Goal: Transaction & Acquisition: Purchase product/service

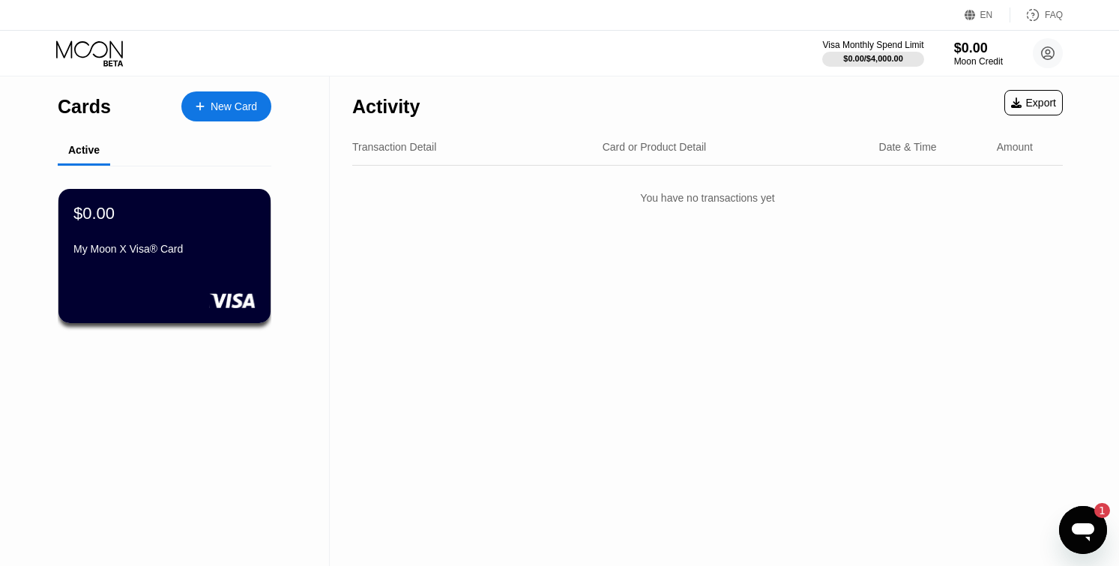
click at [1090, 534] on icon "Apri finestra di messaggistica, 1 messaggio non letto" at bounding box center [1082, 529] width 27 height 27
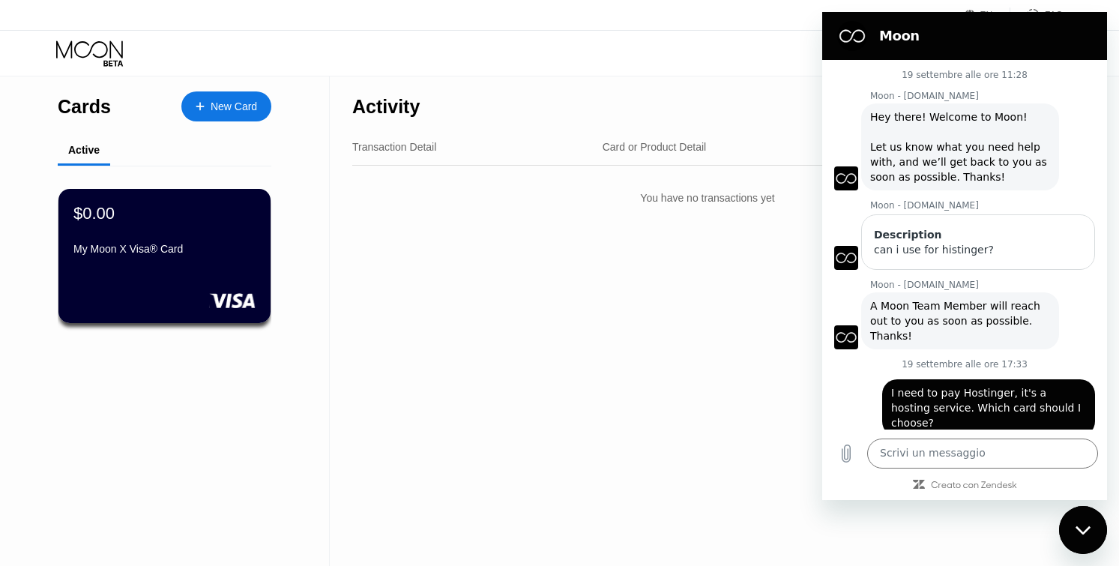
scroll to position [469, 0]
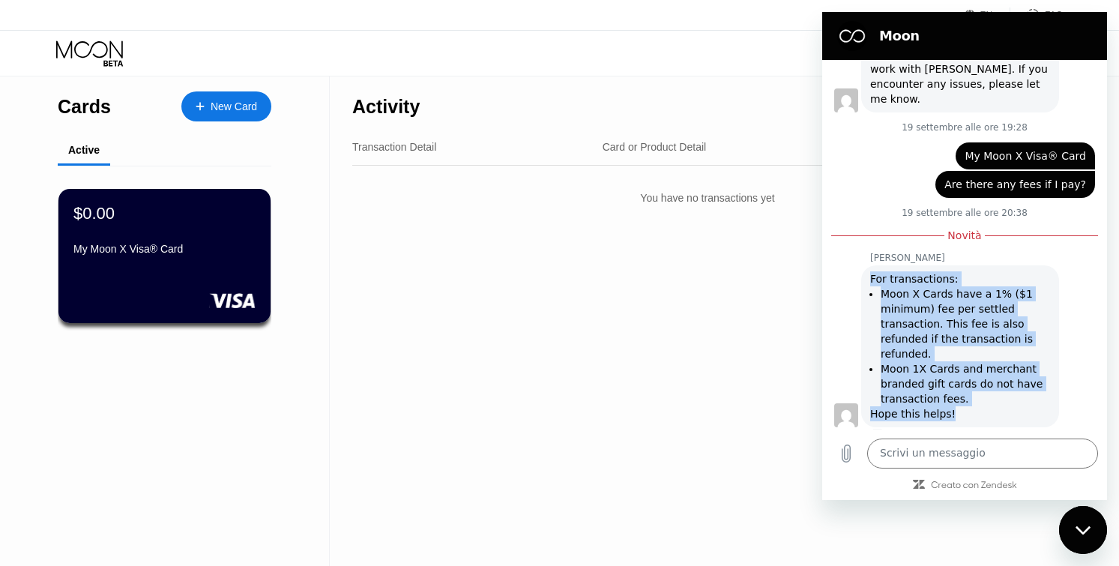
drag, startPoint x: 872, startPoint y: 259, endPoint x: 958, endPoint y: 397, distance: 163.2
click at [958, 397] on div "For transactions: Moon X Cards have a 1% ($1 minimum) fee per settled transacti…" at bounding box center [960, 346] width 180 height 150
copy div "For transactions: Moon X Cards have a 1% ($1 minimum) fee per settled transacti…"
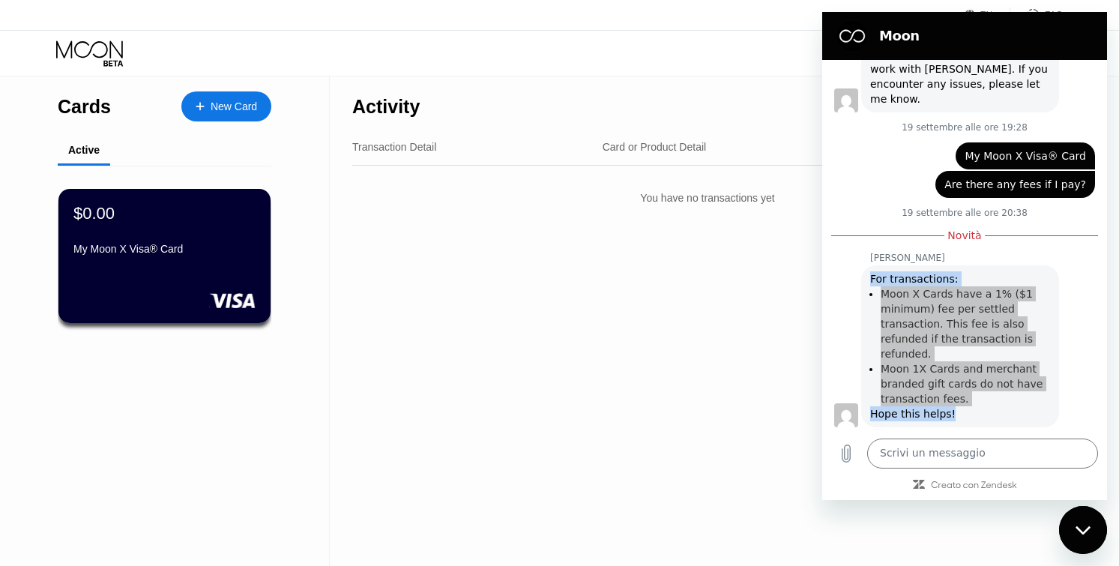
click at [534, 320] on div "Activity Export Transaction Detail Card or Product Detail Date & Time Amount Yo…" at bounding box center [707, 320] width 755 height 489
click at [196, 254] on div "My Moon X Visa® Card" at bounding box center [165, 249] width 184 height 12
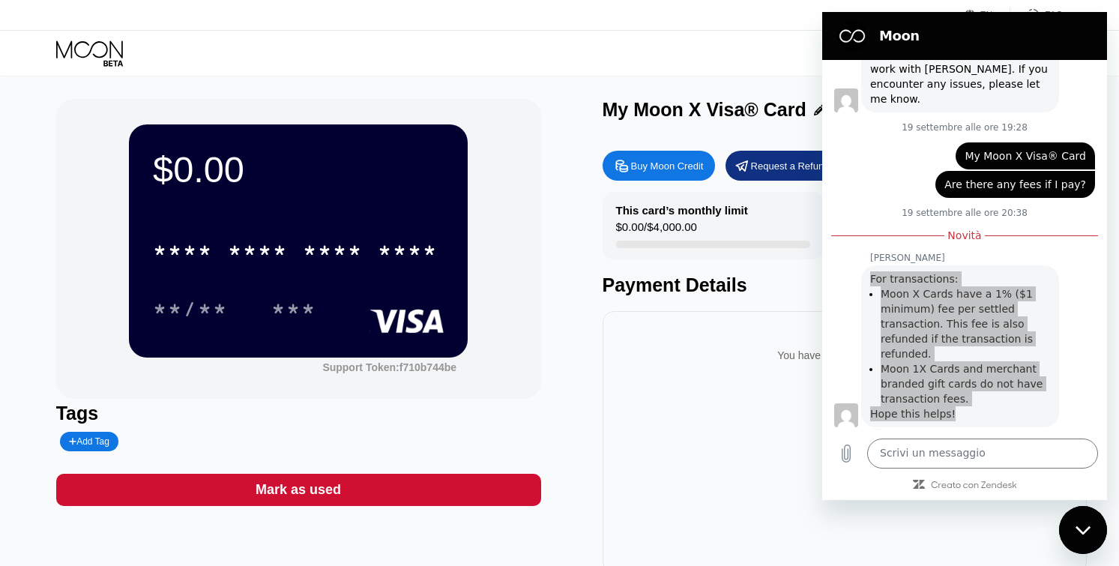
click at [631, 167] on div "Buy Moon Credit" at bounding box center [667, 166] width 73 height 13
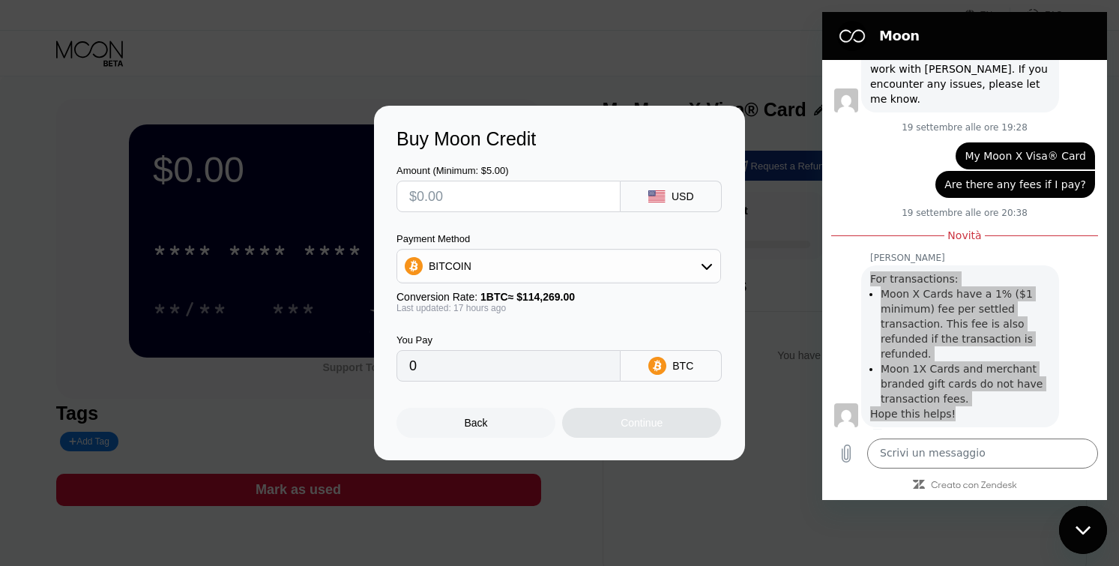
click at [461, 196] on input "text" at bounding box center [508, 196] width 199 height 30
click at [578, 246] on div "Payment Method BITCOIN" at bounding box center [558, 258] width 324 height 50
click at [569, 277] on div "BITCOIN" at bounding box center [558, 266] width 323 height 30
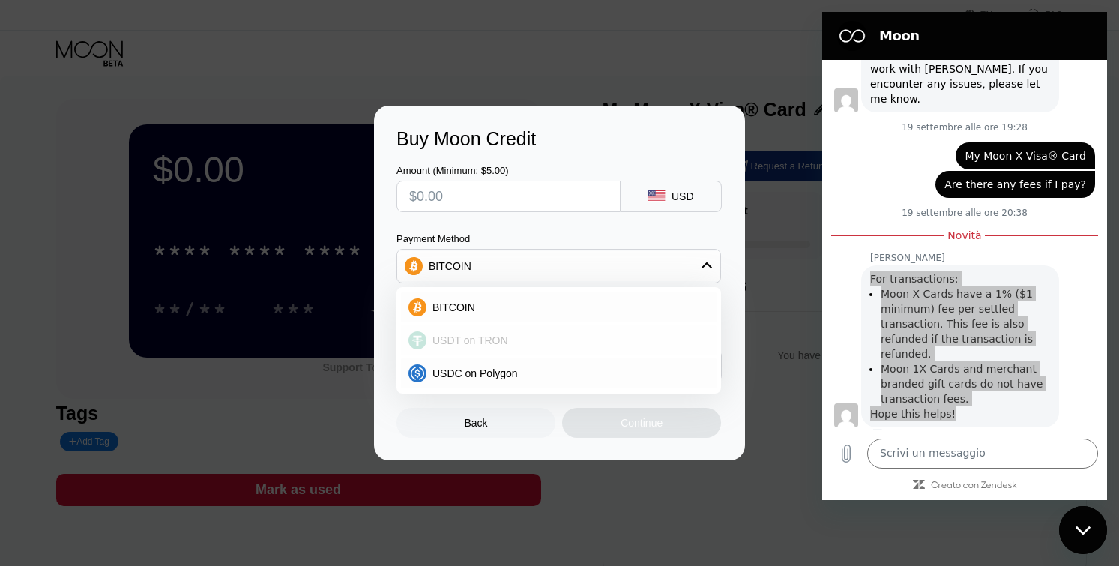
click at [494, 342] on span "USDT on TRON" at bounding box center [470, 340] width 76 height 12
type input "0.00"
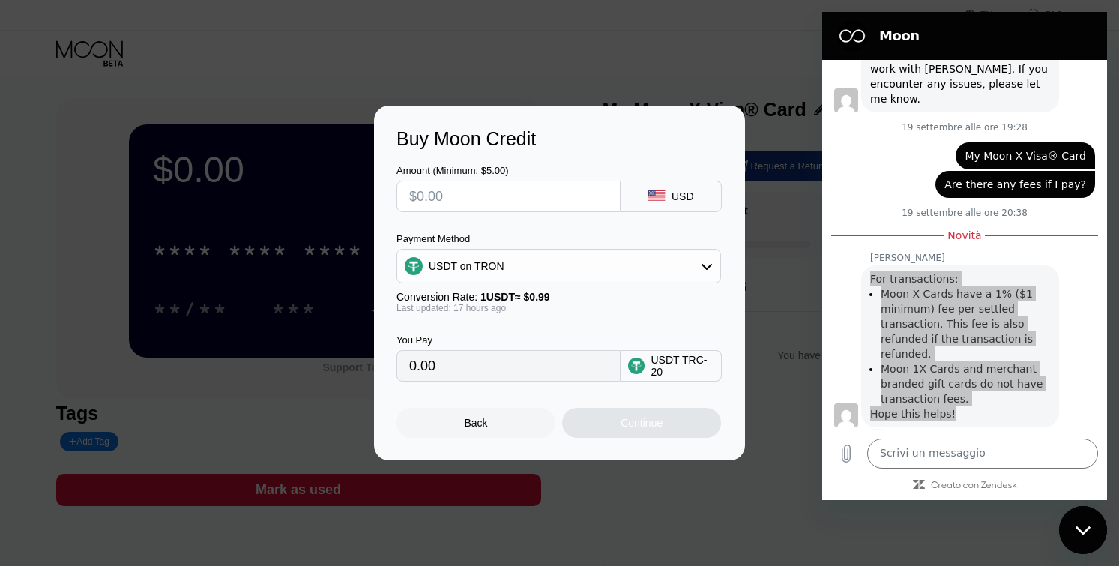
click at [461, 200] on input "text" at bounding box center [508, 196] width 199 height 30
type input "$1"
type input "1.01"
type input "$15"
type input "15.15"
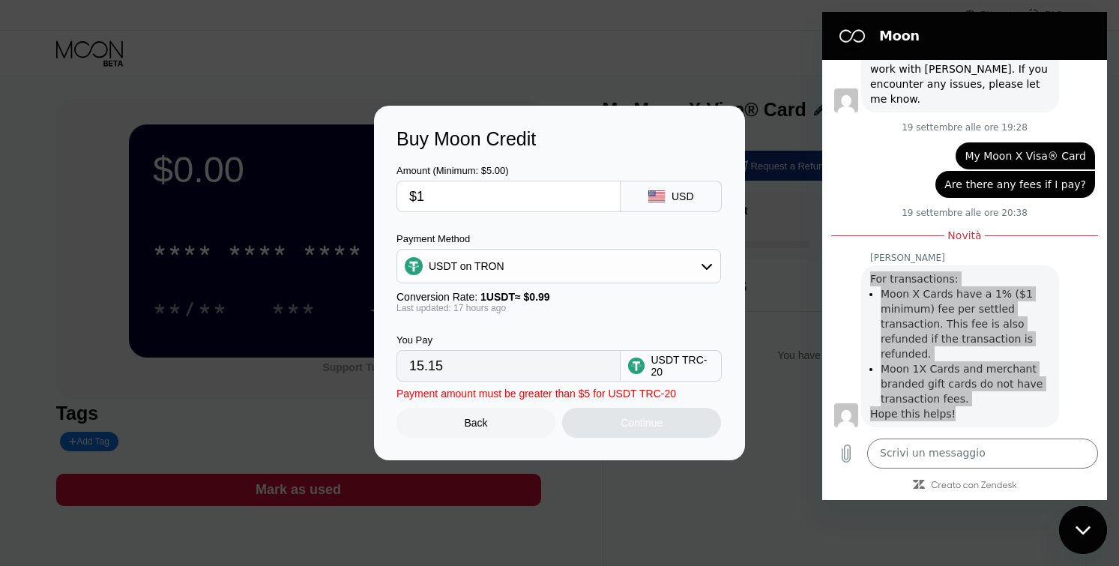
type input "$16"
type input "16.16"
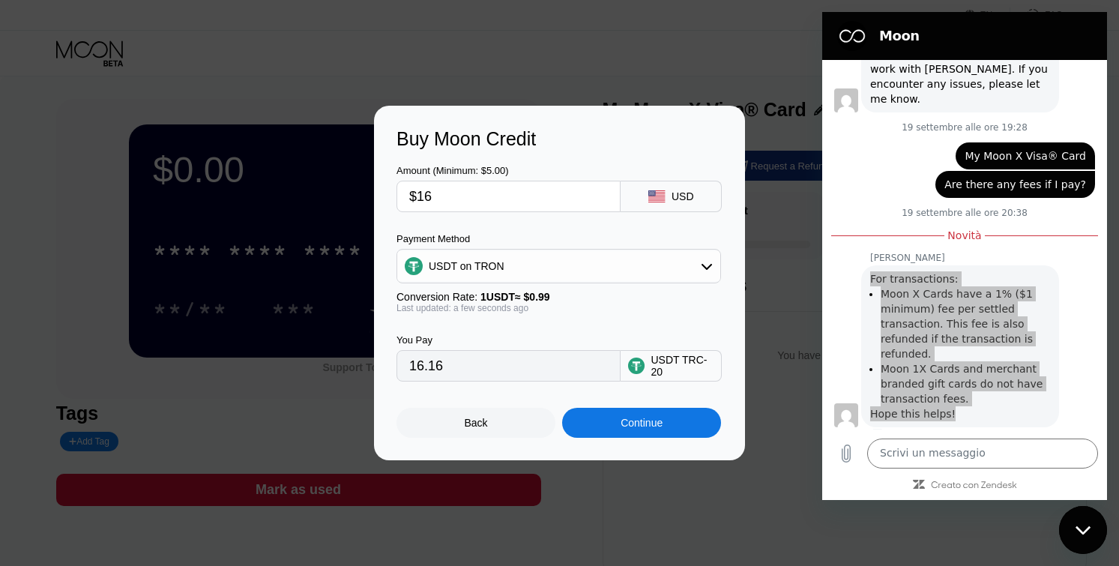
type input "$1"
type input "1.01"
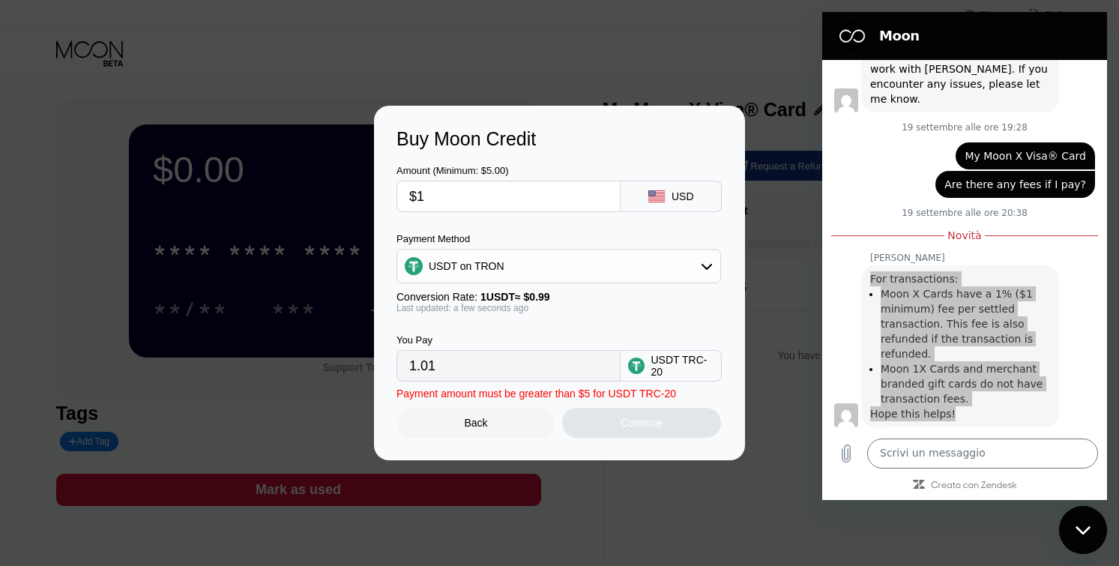
type input "$15"
type input "15.15"
type input "$16"
type input "16.16"
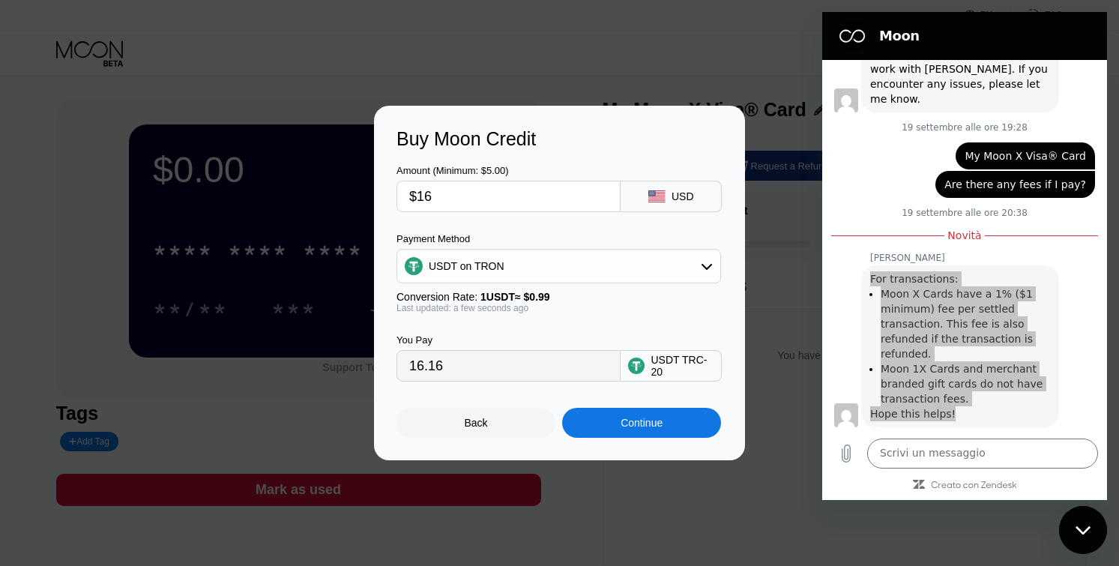
type input "$1"
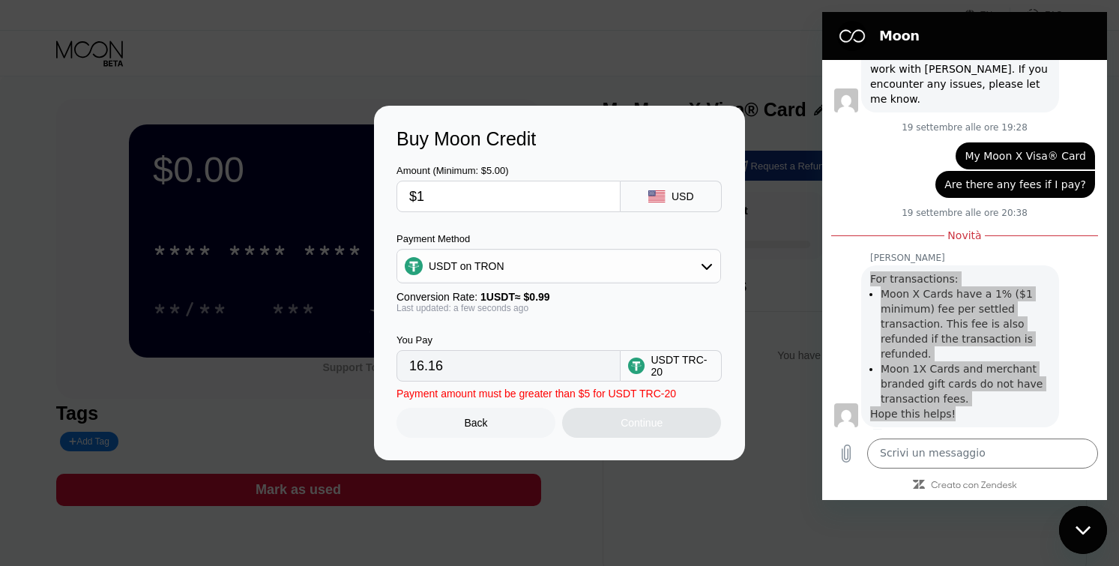
type input "1.01"
type input "$15"
type input "15.15"
type input "$16"
type input "16.16"
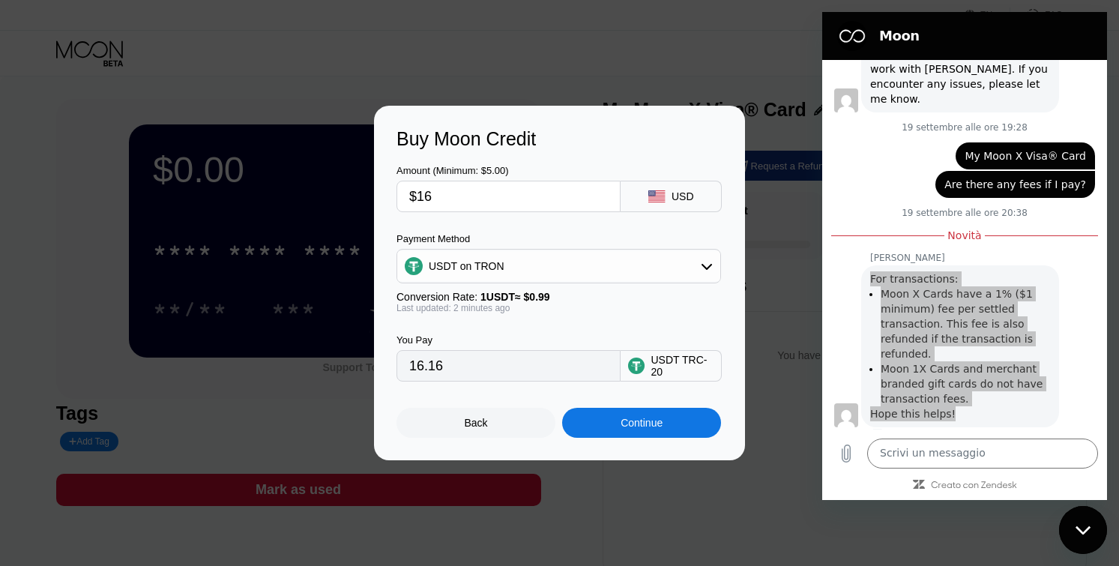
click at [628, 420] on div "Continue" at bounding box center [641, 423] width 42 height 12
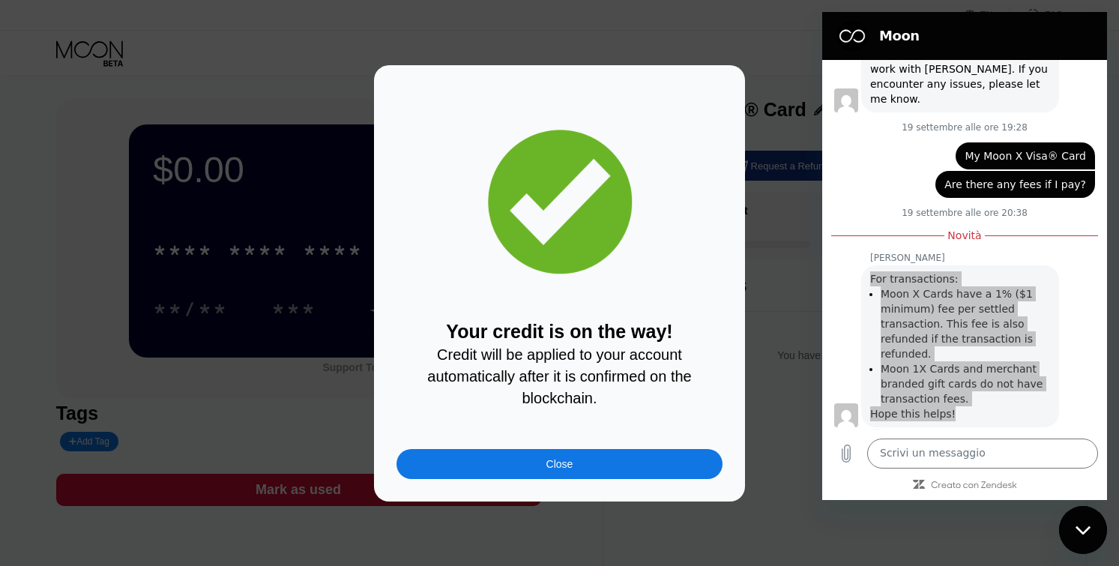
click at [661, 449] on div "Close" at bounding box center [559, 464] width 326 height 30
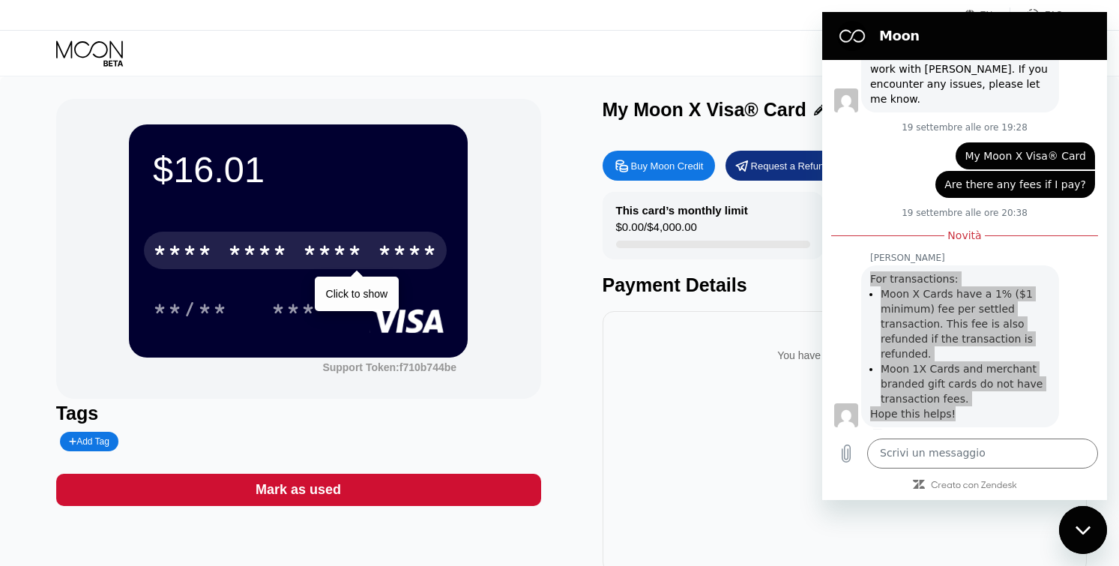
click at [363, 265] on div "* * * * * * * * * * * * ****" at bounding box center [295, 250] width 303 height 37
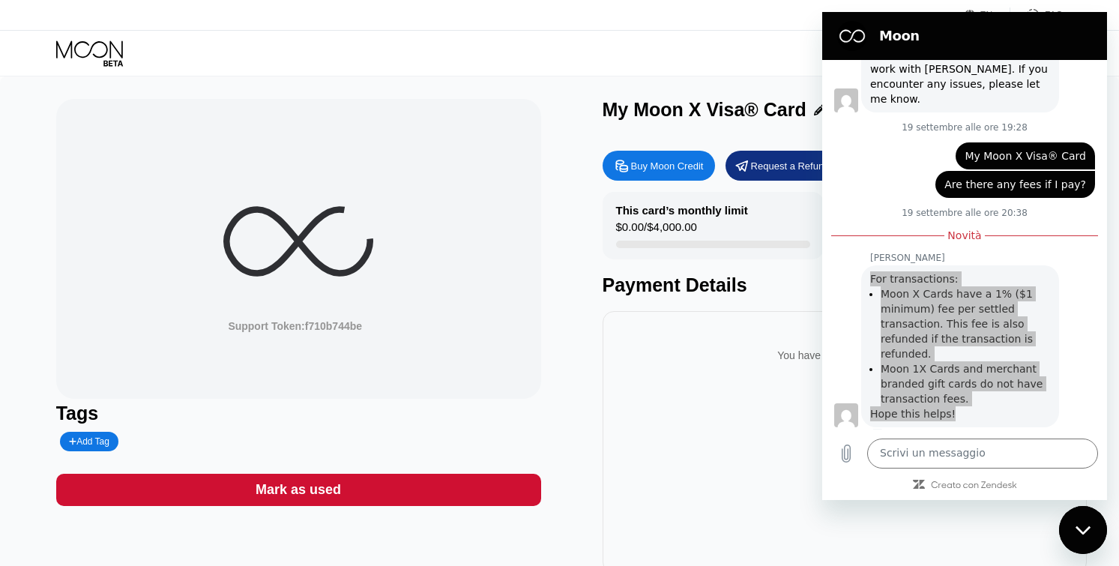
click at [1079, 530] on icon "Chiudi la finestra di messaggistica" at bounding box center [1082, 529] width 15 height 8
type textarea "x"
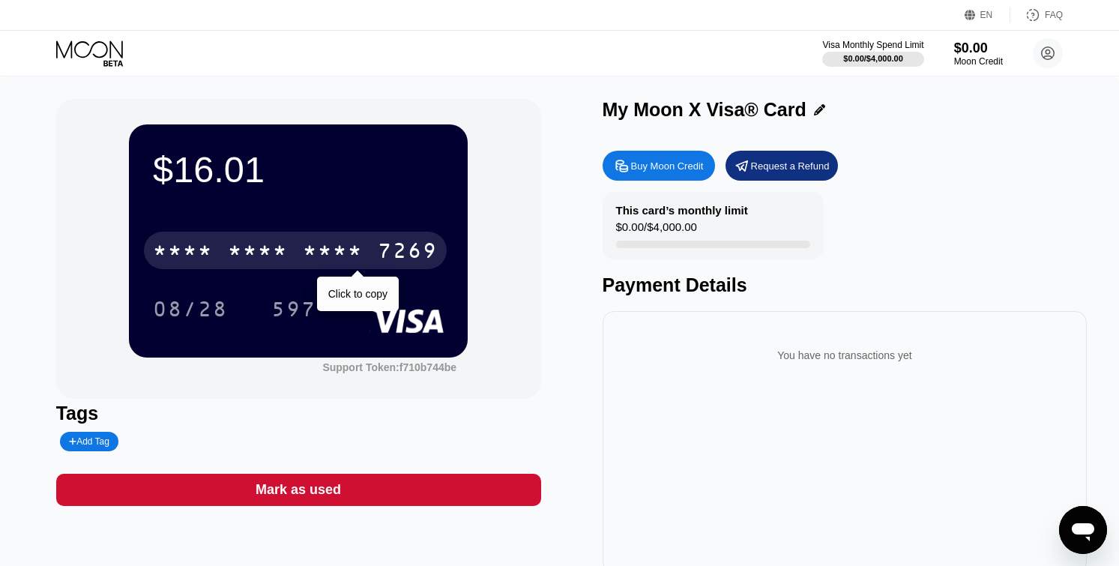
click at [376, 253] on div "* * * * * * * * * * * * 7269" at bounding box center [295, 250] width 303 height 37
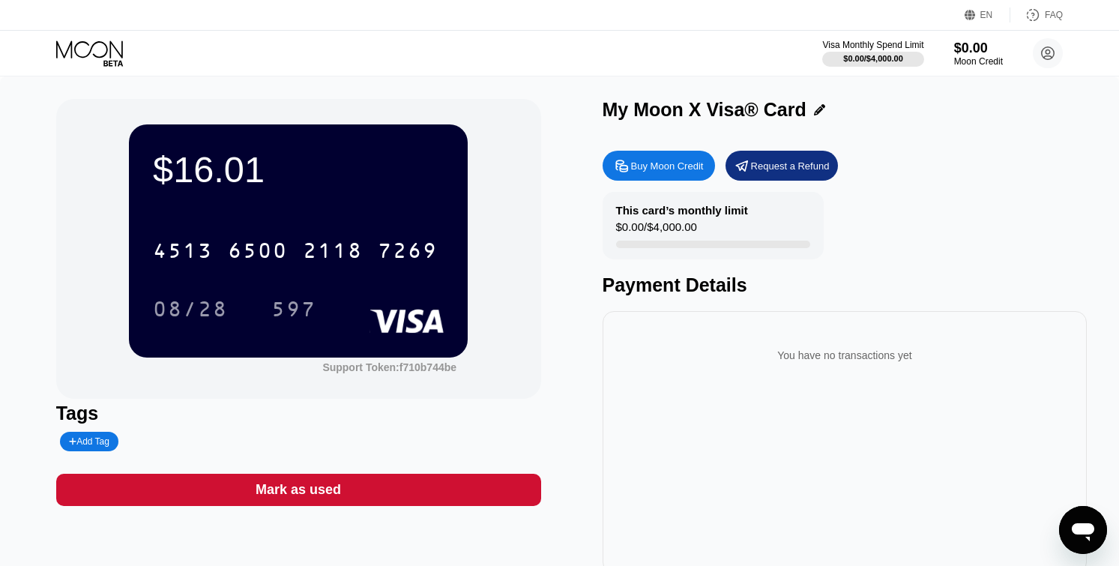
click at [350, 261] on div "2118" at bounding box center [333, 253] width 60 height 24
